Goal: Information Seeking & Learning: Understand process/instructions

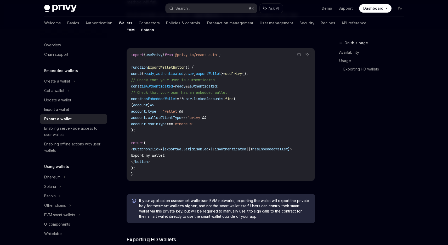
scroll to position [308, 0]
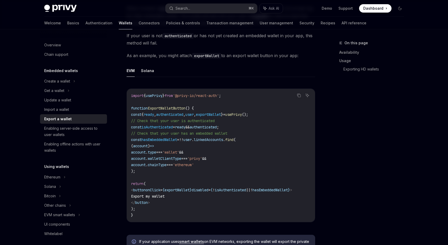
scroll to position [267, 0]
click at [177, 138] on span "hasEmbeddedWallet" at bounding box center [160, 140] width 36 height 5
click at [216, 138] on code "import { usePrivy } from '@privy-io/react-auth' ; function ExportWalletButton (…" at bounding box center [221, 156] width 180 height 126
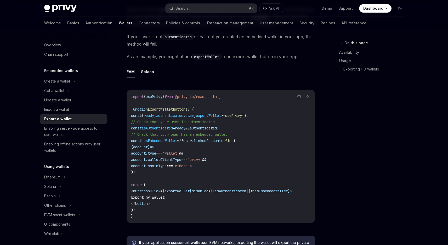
click at [253, 137] on code "import { usePrivy } from '@privy-io/react-auth' ; function ExportWalletButton (…" at bounding box center [221, 156] width 180 height 126
click at [243, 136] on code "import { usePrivy } from '@privy-io/react-auth' ; function ExportWalletButton (…" at bounding box center [221, 156] width 180 height 126
click at [220, 165] on code "import { usePrivy } from '@privy-io/react-auth' ; function ExportWalletButton (…" at bounding box center [221, 156] width 180 height 126
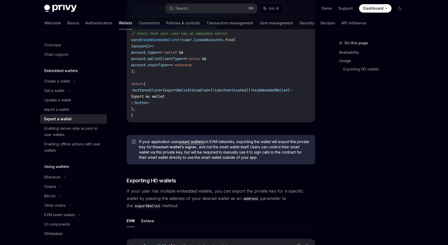
scroll to position [367, 0]
click at [330, 150] on div "On this page Availability Usage Exporting HD wallets" at bounding box center [369, 142] width 80 height 205
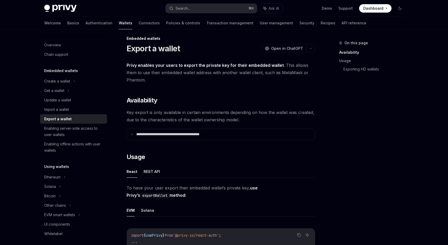
scroll to position [5, 0]
click at [207, 137] on summary "**********" at bounding box center [221, 133] width 188 height 11
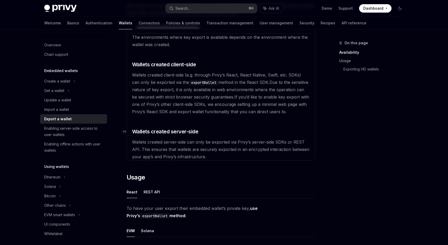
scroll to position [95, 0]
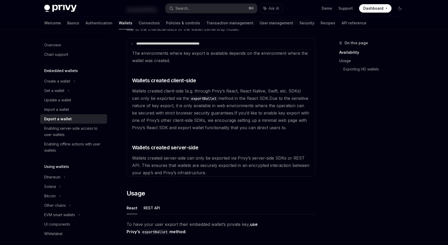
click at [222, 163] on span "Wallets created server-side can only be exported via Privy’s server-side SDKs o…" at bounding box center [220, 165] width 177 height 20
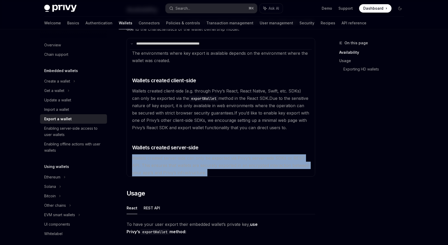
click at [222, 163] on span "Wallets created server-side can only be exported via Privy’s server-side SDKs o…" at bounding box center [220, 165] width 177 height 20
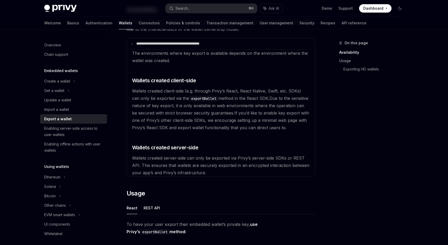
click at [368, 131] on div "On this page Availability Usage Exporting HD wallets" at bounding box center [369, 142] width 80 height 205
drag, startPoint x: 143, startPoint y: 166, endPoint x: 237, endPoint y: 156, distance: 95.0
click at [236, 156] on span "Wallets created server-side can only be exported via Privy’s server-side SDKs o…" at bounding box center [220, 165] width 177 height 20
click at [237, 156] on span "Wallets created server-side can only be exported via Privy’s server-side SDKs o…" at bounding box center [220, 165] width 177 height 20
click at [222, 158] on span "Wallets created server-side can only be exported via Privy’s server-side SDKs o…" at bounding box center [220, 165] width 177 height 20
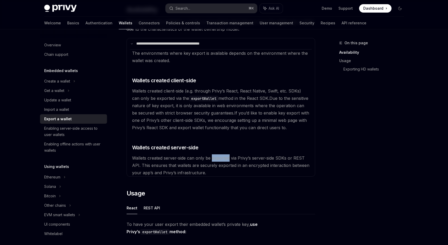
click at [222, 158] on span "Wallets created server-side can only be exported via Privy’s server-side SDKs o…" at bounding box center [220, 165] width 177 height 20
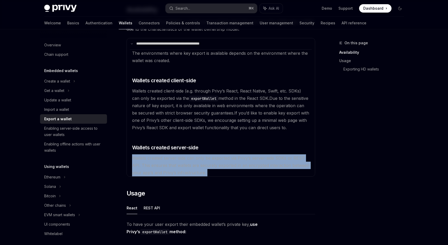
click at [222, 158] on span "Wallets created server-side can only be exported via Privy’s server-side SDKs o…" at bounding box center [220, 165] width 177 height 20
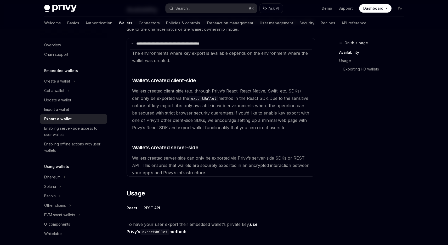
click at [368, 141] on div "On this page Availability Usage Exporting HD wallets" at bounding box center [369, 142] width 80 height 205
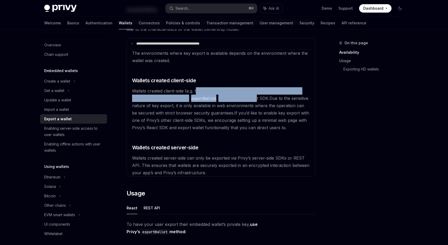
drag, startPoint x: 241, startPoint y: 98, endPoint x: 256, endPoint y: 106, distance: 16.9
click at [250, 102] on available\ "The environments where key export is available depends on the environment where…" at bounding box center [221, 112] width 182 height 127
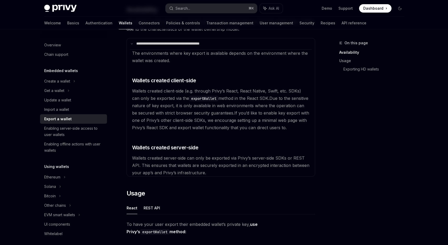
click at [257, 107] on span "Due to the sensitive nature of key export, it is only available in web environm…" at bounding box center [220, 106] width 176 height 20
drag, startPoint x: 257, startPoint y: 110, endPoint x: 285, endPoint y: 111, distance: 28.3
click at [285, 111] on available\ "The environments where key export is available depends on the environment where…" at bounding box center [221, 112] width 182 height 127
click at [206, 108] on available\ "The environments where key export is available depends on the environment where…" at bounding box center [221, 112] width 182 height 127
drag, startPoint x: 139, startPoint y: 103, endPoint x: 218, endPoint y: 107, distance: 79.4
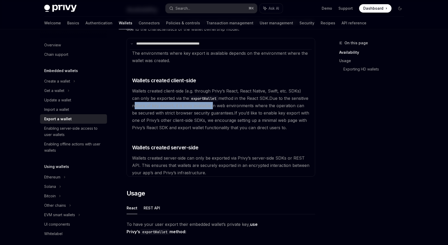
click at [214, 107] on span "Due to the sensitive nature of key export, it is only available in web environm…" at bounding box center [220, 106] width 176 height 20
drag, startPoint x: 223, startPoint y: 108, endPoint x: 233, endPoint y: 108, distance: 9.7
click at [223, 108] on available\ "The environments where key export is available depends on the environment where…" at bounding box center [221, 112] width 182 height 127
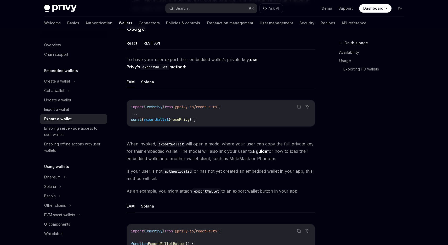
scroll to position [245, 0]
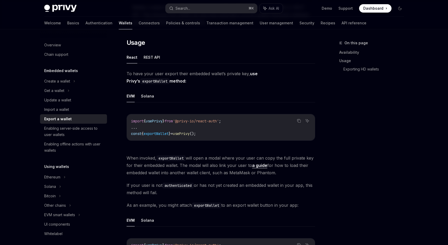
click at [202, 120] on span "'@privy-io/react-auth'" at bounding box center [196, 121] width 46 height 5
copy code "import { usePrivy } from '@privy-io/react-auth' ;"
click at [179, 98] on ul "EVM Solana" at bounding box center [221, 96] width 189 height 13
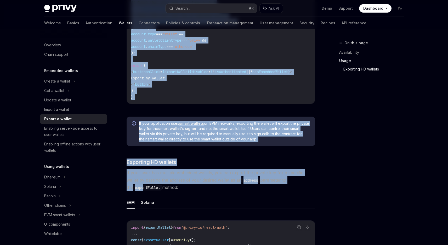
scroll to position [526, 0]
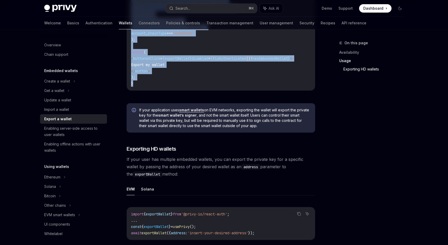
drag, startPoint x: 129, startPoint y: 122, endPoint x: 231, endPoint y: 82, distance: 108.9
click at [231, 82] on div "To have your user export their embedded wallet’s private key, use Privy’s expor…" at bounding box center [221, 34] width 189 height 491
copy div "import { usePrivy } from '@privy-io/react-auth' ; ... const { exportWallet } = …"
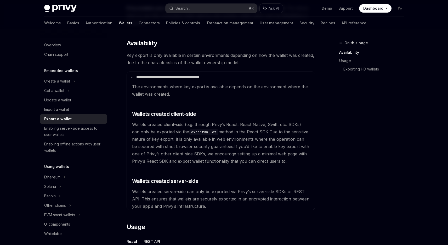
scroll to position [62, 0]
